Goal: Task Accomplishment & Management: Complete application form

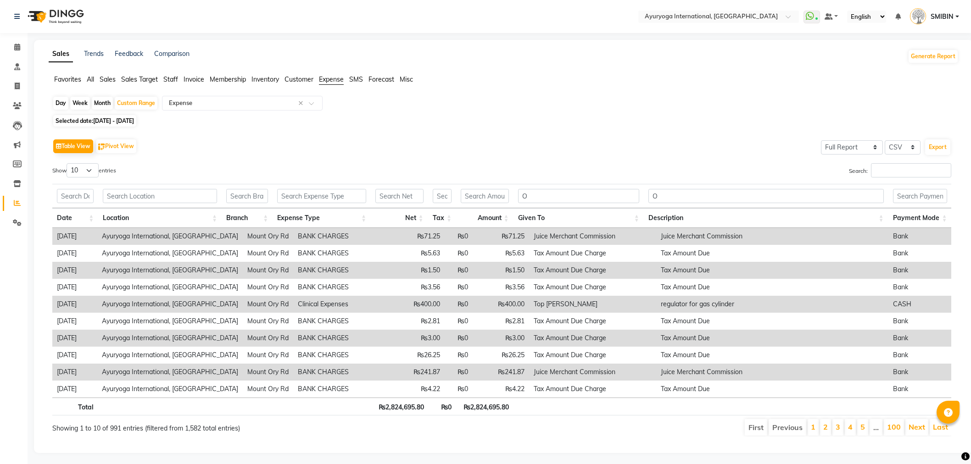
select select "full_report"
select select "csv"
click at [16, 44] on icon at bounding box center [17, 47] width 6 height 7
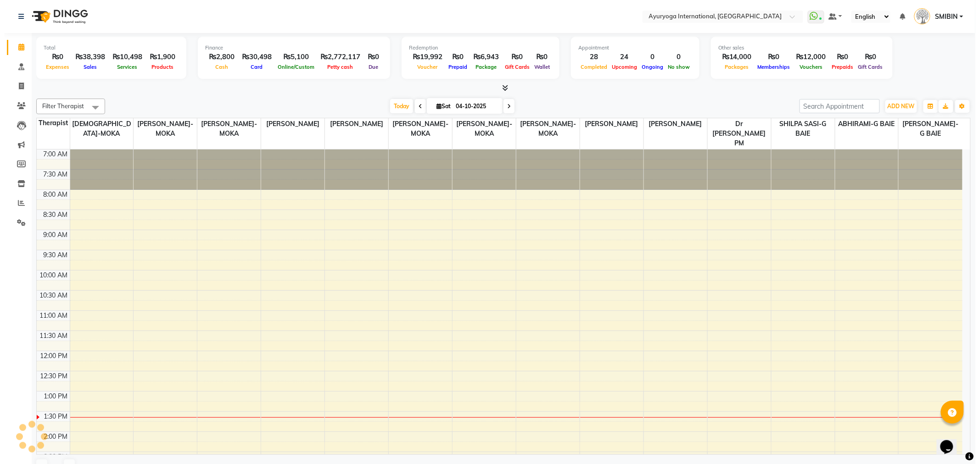
scroll to position [244, 0]
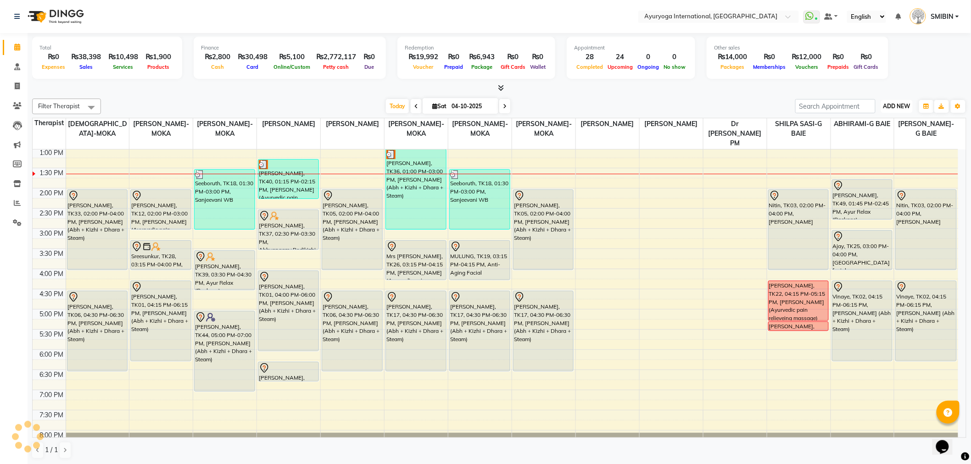
click at [901, 109] on span "ADD NEW" at bounding box center [896, 106] width 27 height 7
click at [879, 148] on link "Add Expense" at bounding box center [876, 147] width 72 height 12
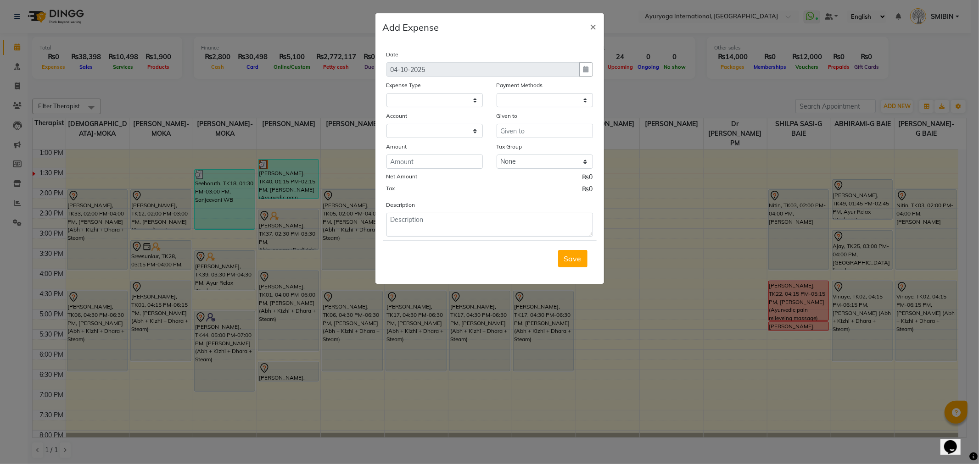
select select
select select "1"
select select "2477"
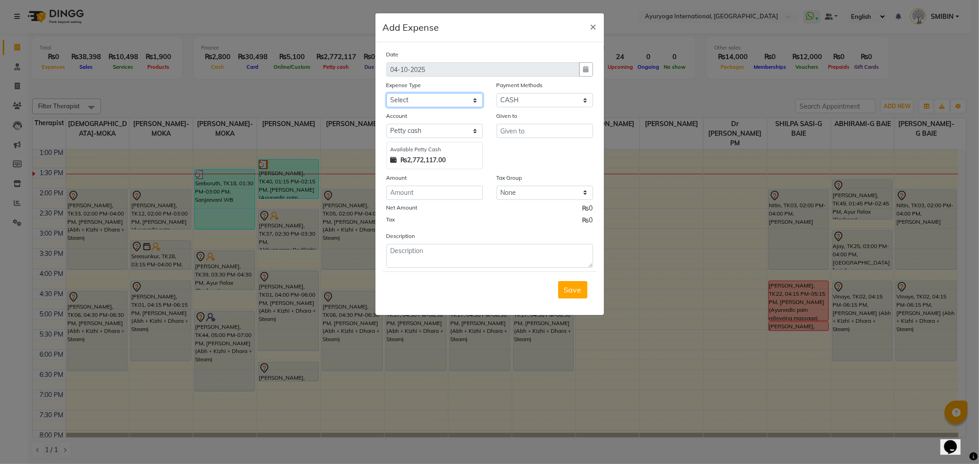
click at [430, 100] on select "Select Advertising and Promotional Expenses Audit Charge BANK CHARGES CAR LOAN …" at bounding box center [434, 100] width 96 height 14
select select "24382"
click at [386, 93] on select "Select Advertising and Promotional Expenses Audit Charge BANK CHARGES CAR LOAN …" at bounding box center [434, 100] width 96 height 14
click at [528, 131] on input "text" at bounding box center [544, 131] width 96 height 14
type input "a"
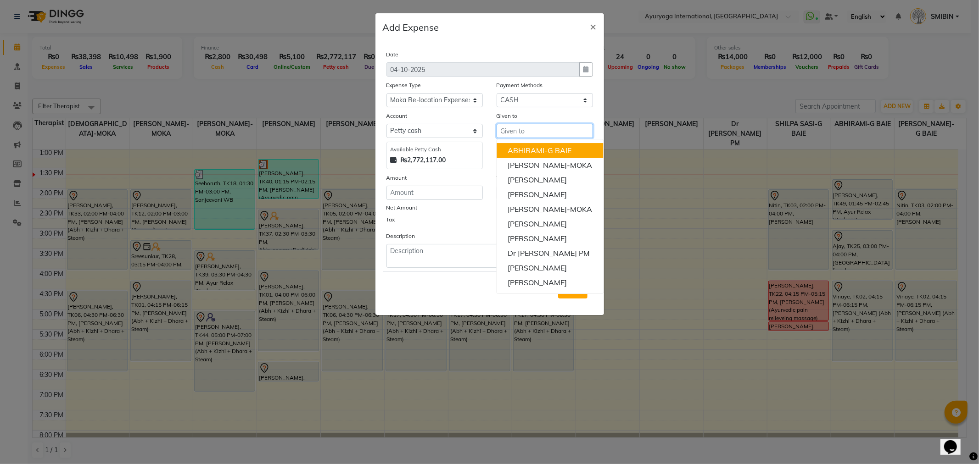
type input "a"
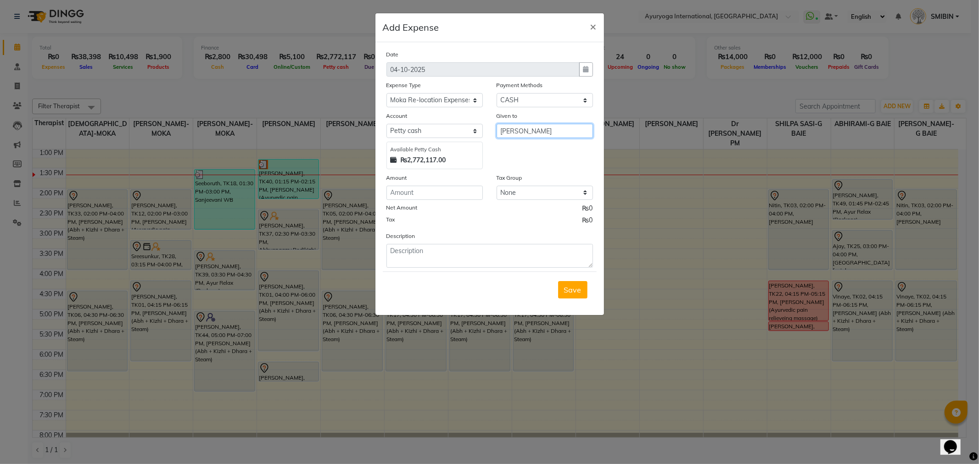
type input "Abhilash"
click at [447, 190] on input "number" at bounding box center [434, 193] width 96 height 14
type input "21000"
click at [411, 254] on textarea at bounding box center [489, 256] width 206 height 24
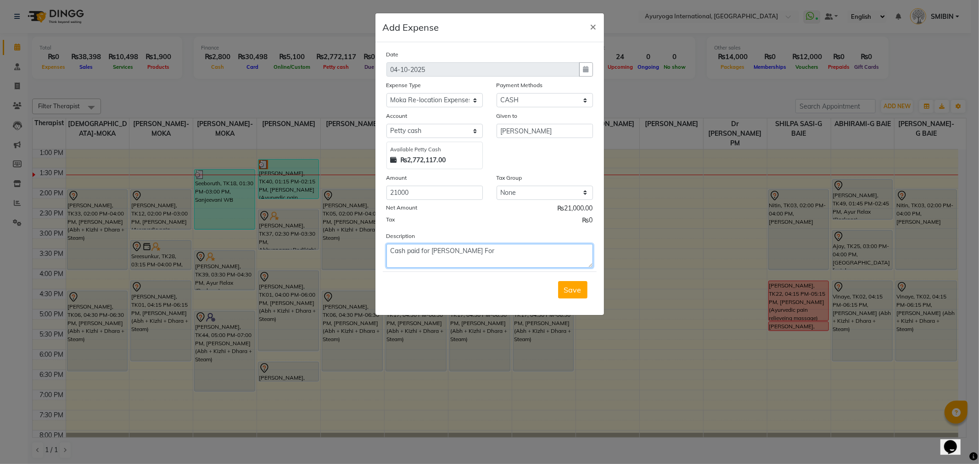
click at [433, 254] on textarea "Cash paid for abilash For" at bounding box center [489, 256] width 206 height 24
click at [441, 264] on textarea "Cash paid for Abilash For gypsm and other works for our new location in moka 10…" at bounding box center [489, 256] width 206 height 24
click at [514, 263] on textarea "Cash paid for Abilash For gypsm and other works for our new location in moka (1…" at bounding box center [489, 256] width 206 height 24
type textarea "Cash paid for Abilash For gypsm and other works for our new location in moka (1…"
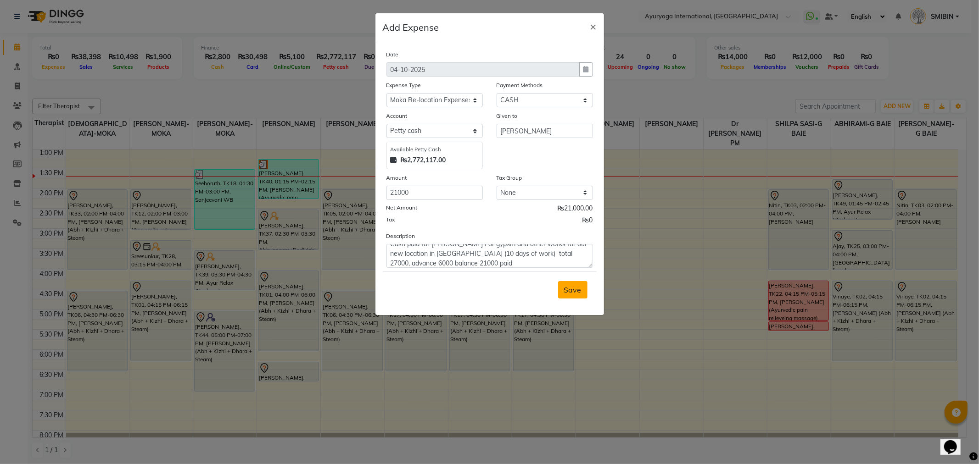
click at [572, 290] on span "Save" at bounding box center [572, 289] width 17 height 9
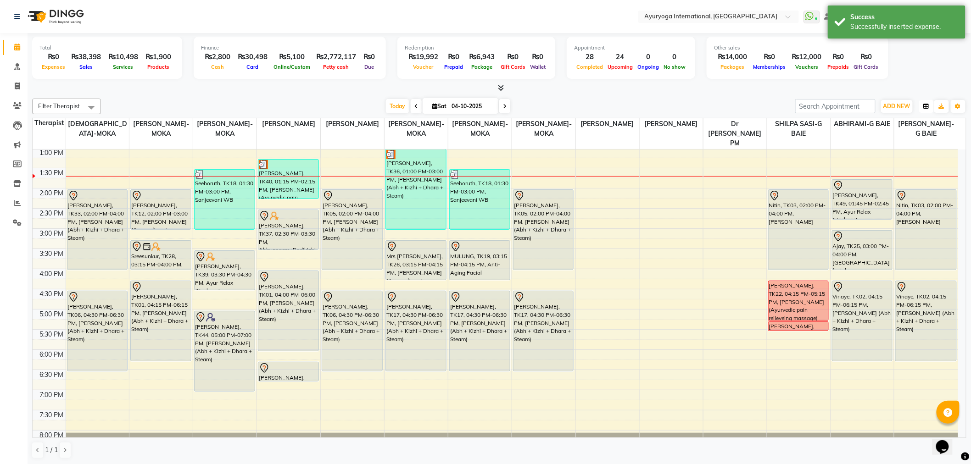
click at [924, 110] on button "button" at bounding box center [926, 106] width 15 height 13
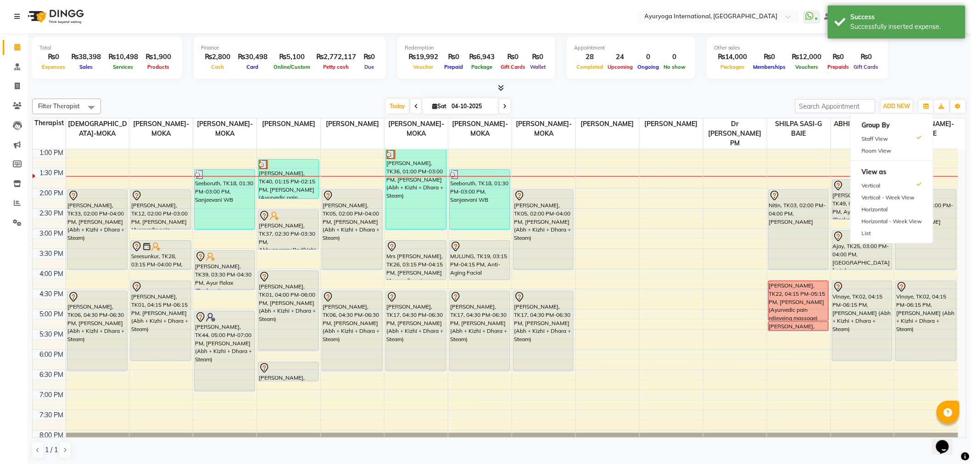
click at [924, 77] on div "Total ₨0 Expenses ₨38,398 Sales ₨10,498 Services ₨1,900 Products Finance ₨2,800…" at bounding box center [499, 59] width 934 height 45
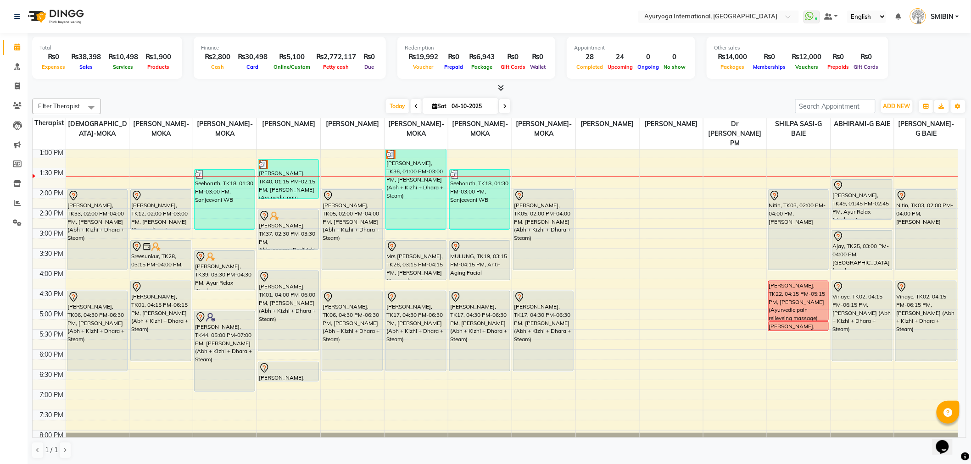
click at [944, 11] on link "SMIBIN" at bounding box center [934, 16] width 49 height 15
click at [919, 71] on link "Sign out" at bounding box center [912, 66] width 84 height 14
